Goal: Transaction & Acquisition: Purchase product/service

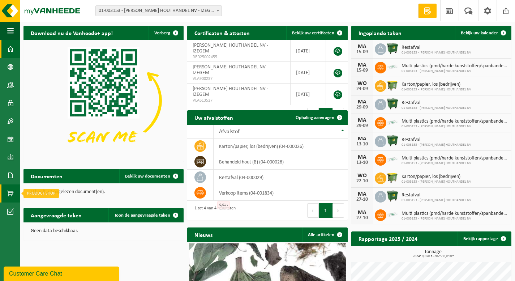
click at [10, 194] on span at bounding box center [10, 193] width 7 height 18
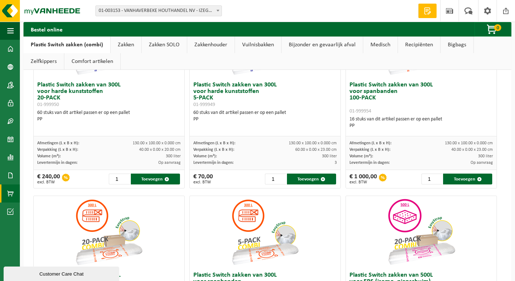
scroll to position [36, 0]
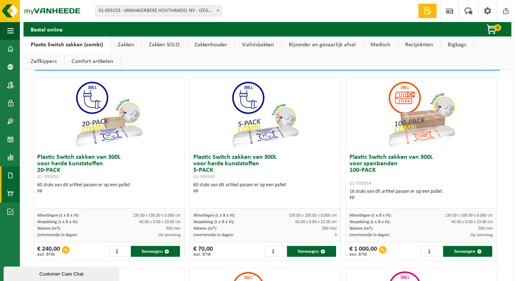
click at [6, 170] on link "Documenten" at bounding box center [10, 175] width 20 height 18
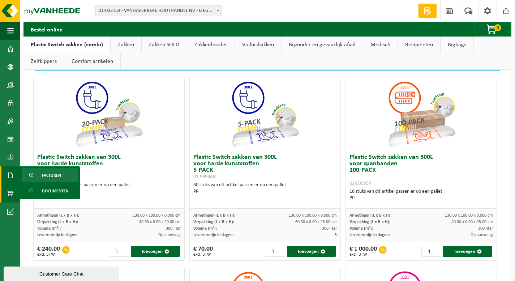
click at [55, 175] on span "Facturen" at bounding box center [51, 175] width 19 height 14
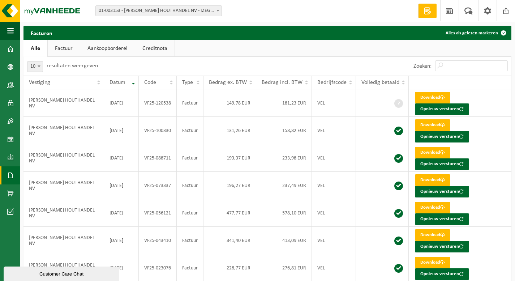
click at [104, 48] on link "Aankoopborderel" at bounding box center [107, 48] width 55 height 17
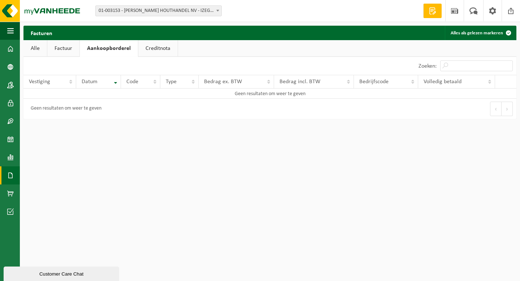
click at [156, 52] on link "Creditnota" at bounding box center [157, 48] width 39 height 17
click at [70, 44] on link "Factuur" at bounding box center [63, 48] width 32 height 17
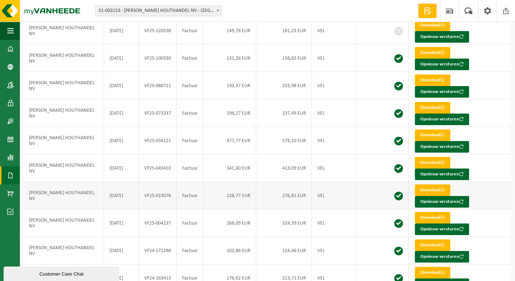
scroll to position [108, 0]
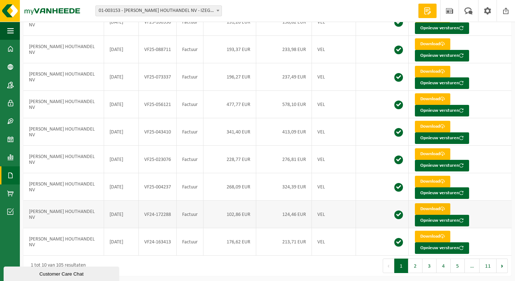
click at [432, 205] on link "Download" at bounding box center [432, 209] width 35 height 12
click at [433, 151] on link "Download" at bounding box center [432, 154] width 35 height 12
click at [432, 123] on link "Download" at bounding box center [432, 127] width 35 height 12
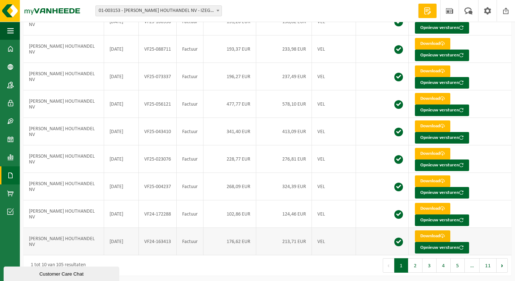
click at [432, 236] on link "Download" at bounding box center [432, 236] width 35 height 12
click at [438, 207] on link "Download" at bounding box center [432, 209] width 35 height 12
click at [417, 264] on button "2" at bounding box center [415, 265] width 14 height 14
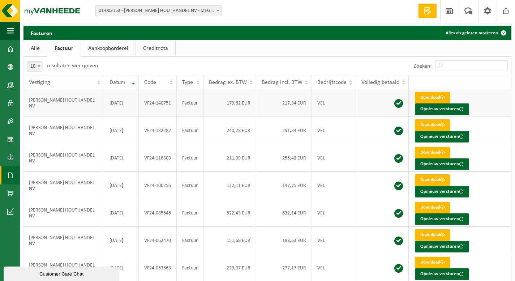
click at [427, 98] on link "Download" at bounding box center [432, 98] width 35 height 12
click at [439, 124] on link "Download" at bounding box center [432, 125] width 35 height 12
click at [432, 151] on link "Download" at bounding box center [432, 153] width 35 height 12
click at [426, 179] on link "Download" at bounding box center [432, 180] width 35 height 12
click at [428, 205] on link "Download" at bounding box center [432, 208] width 35 height 12
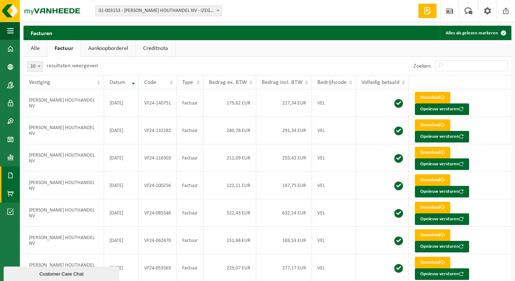
click at [8, 196] on span at bounding box center [10, 193] width 7 height 18
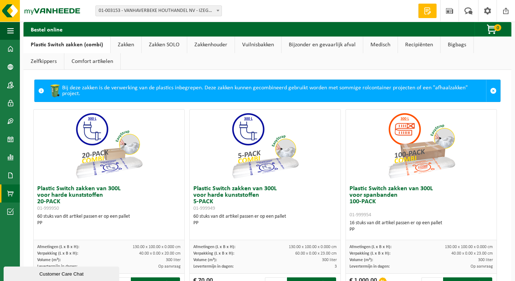
scroll to position [36, 0]
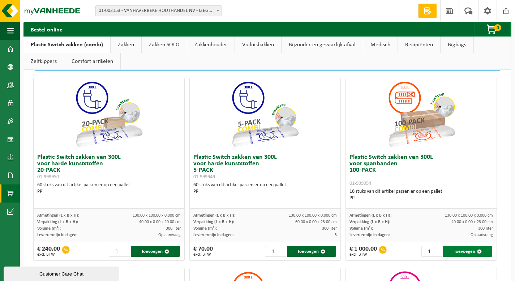
click at [459, 255] on button "Toevoegen" at bounding box center [467, 251] width 49 height 11
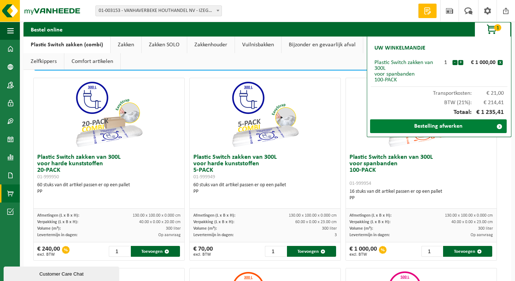
click at [434, 130] on link "Bestelling afwerken" at bounding box center [438, 126] width 137 height 14
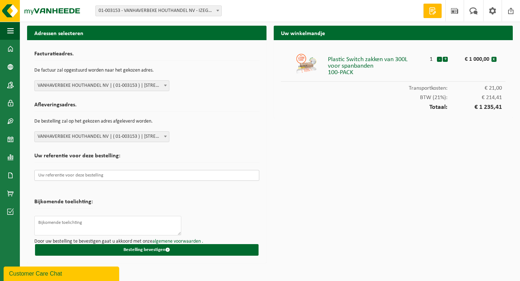
click at [80, 173] on input "text" at bounding box center [146, 175] width 225 height 11
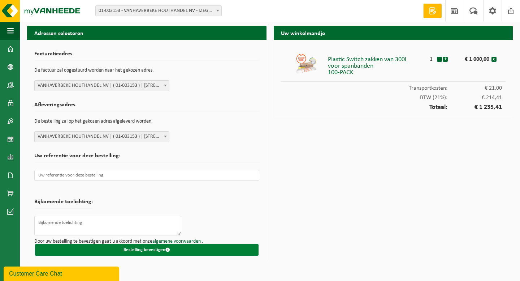
click at [135, 250] on button "Bestelling bevestigen" at bounding box center [147, 250] width 224 height 12
